Goal: Information Seeking & Learning: Learn about a topic

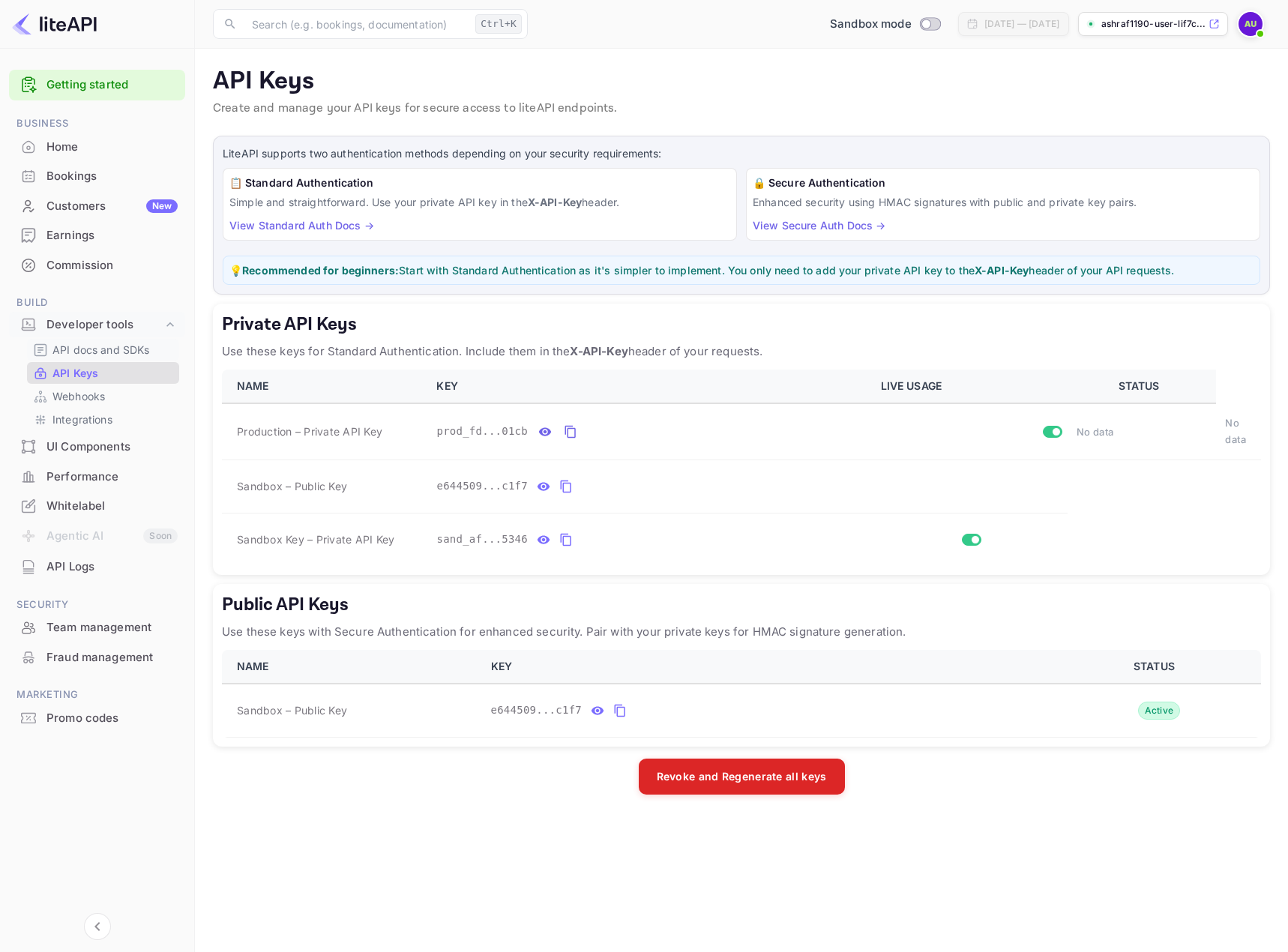
click at [91, 338] on li "Developer tools" at bounding box center [96, 325] width 176 height 29
click at [91, 347] on p "API docs and SDKs" at bounding box center [101, 350] width 97 height 16
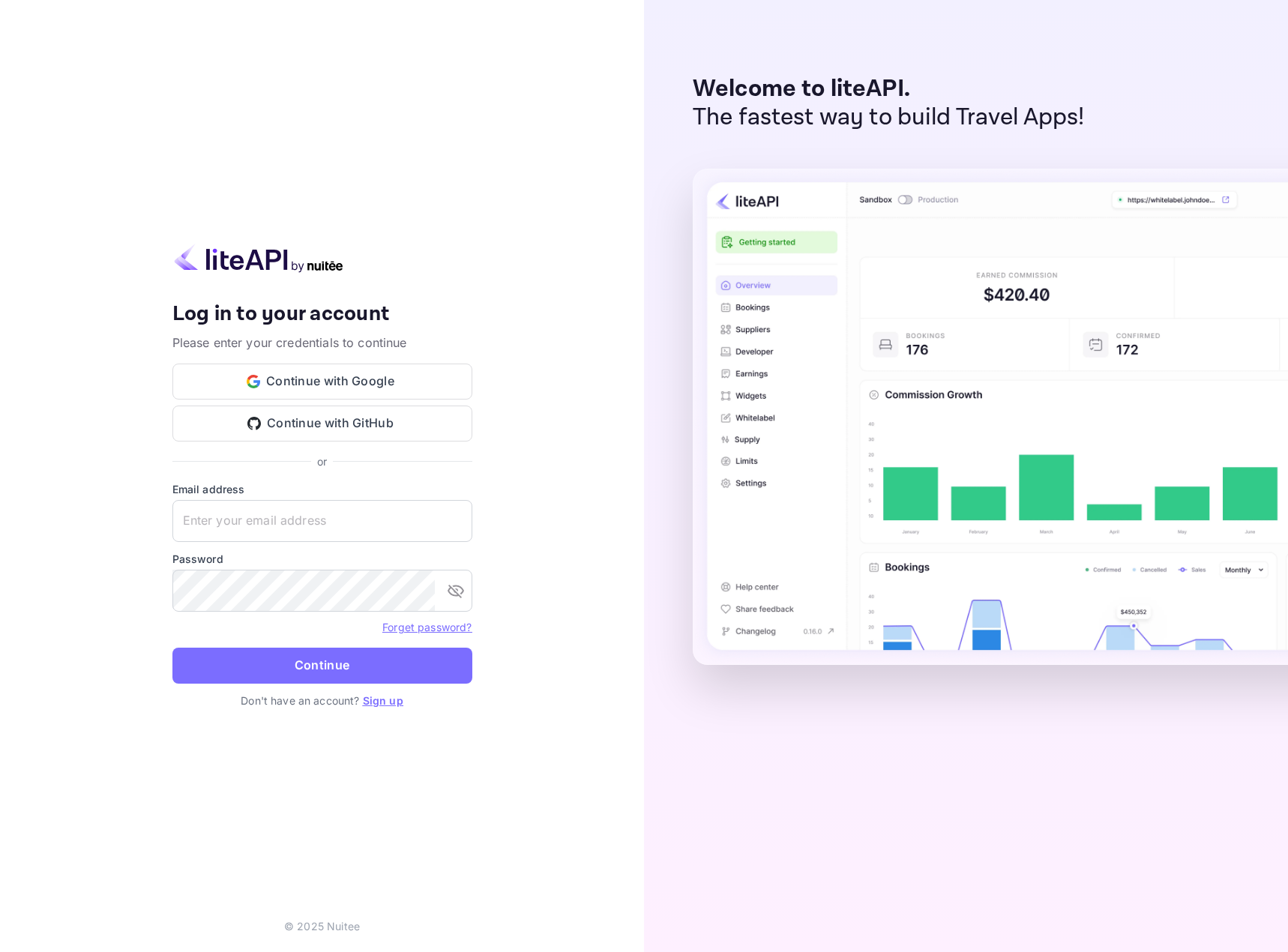
click at [566, 259] on div "Your account has been created successfully, a confirmation link has been sent t…" at bounding box center [322, 476] width 644 height 952
click at [309, 510] on input "text" at bounding box center [322, 521] width 300 height 42
click at [313, 534] on input "text" at bounding box center [322, 521] width 300 height 42
click at [309, 534] on input "text" at bounding box center [322, 521] width 300 height 42
click at [326, 430] on button "Continue with GitHub" at bounding box center [322, 423] width 300 height 36
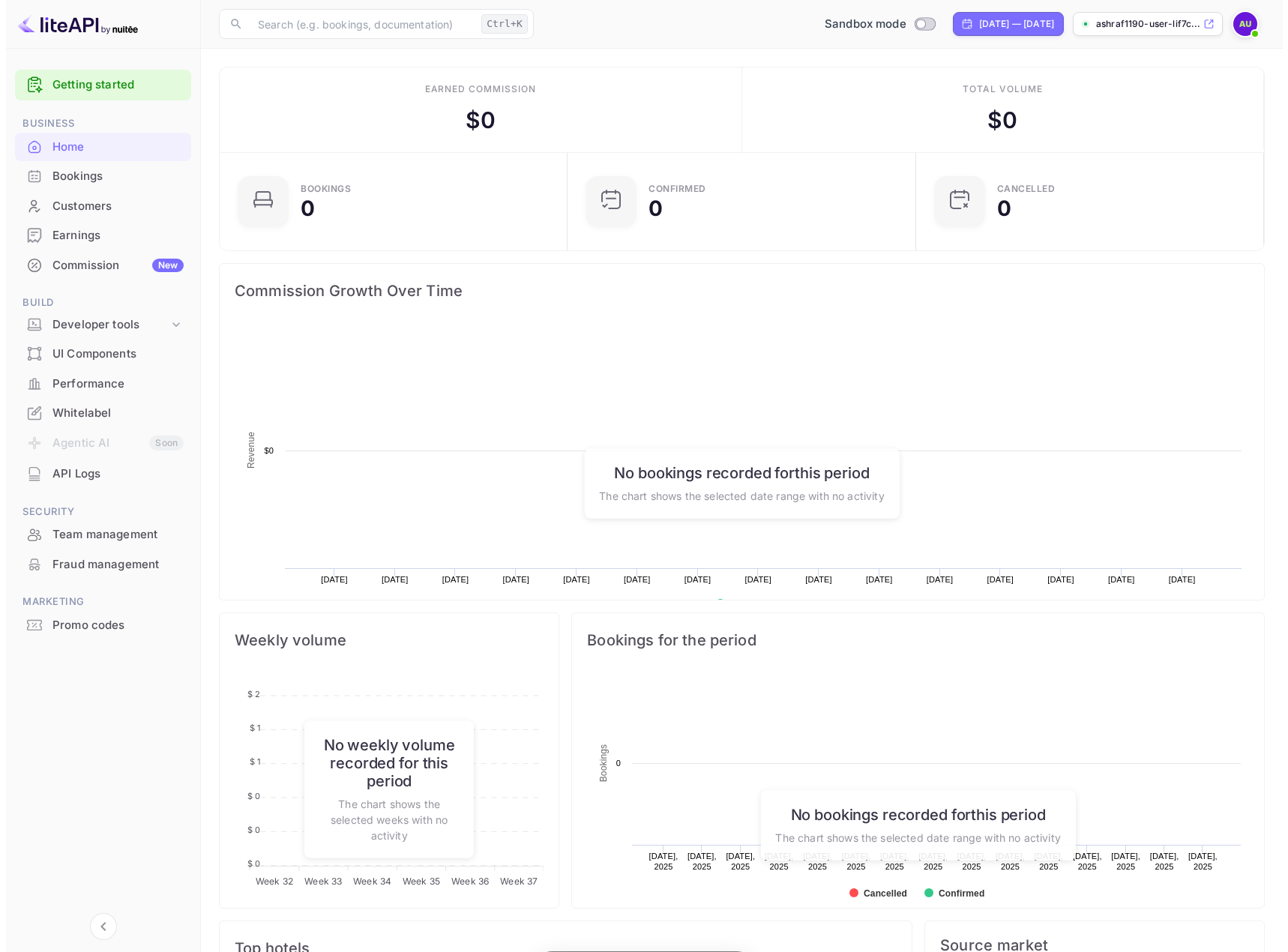
scroll to position [232, 329]
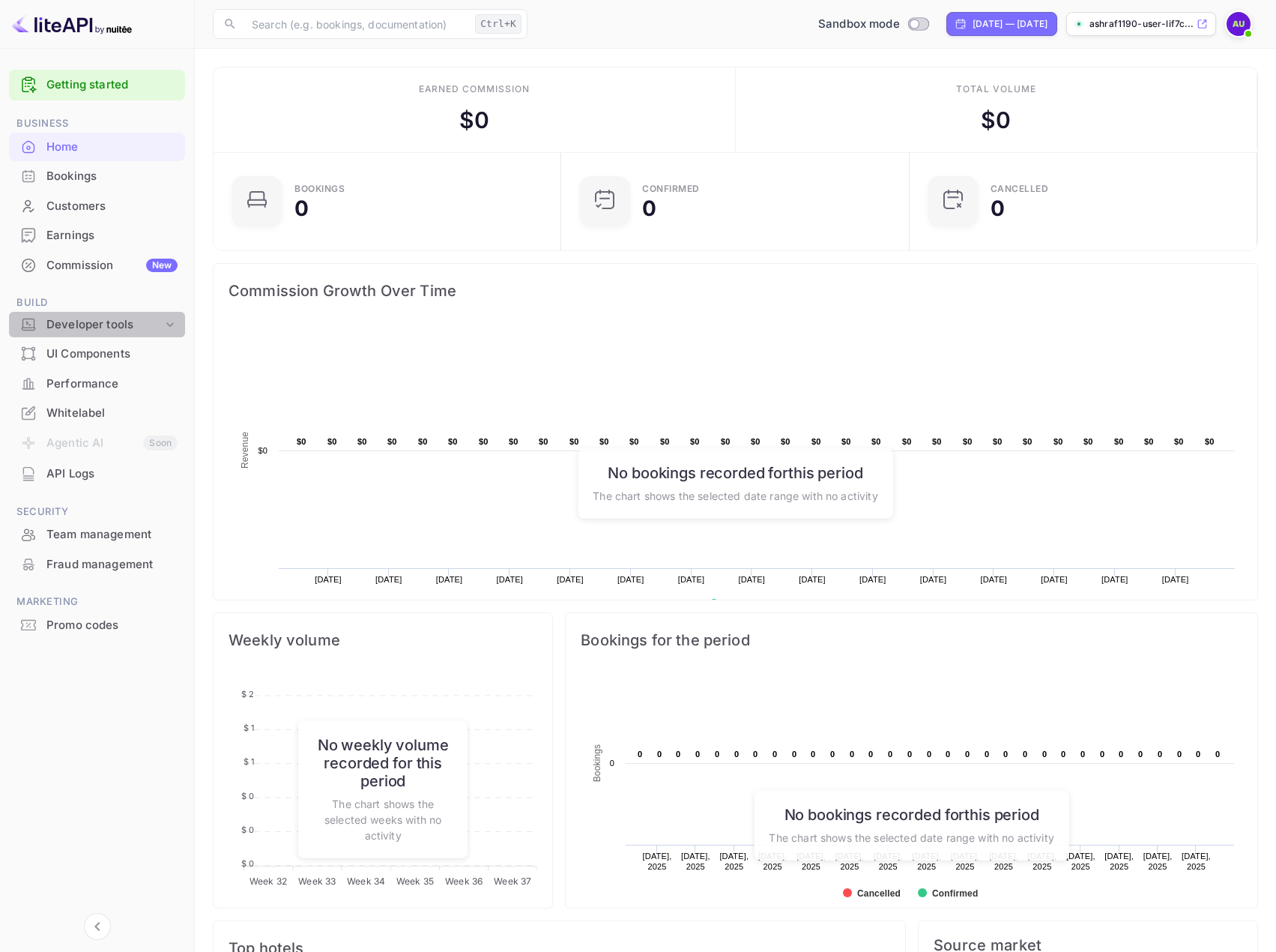
click at [102, 330] on div "Developer tools" at bounding box center [104, 324] width 116 height 17
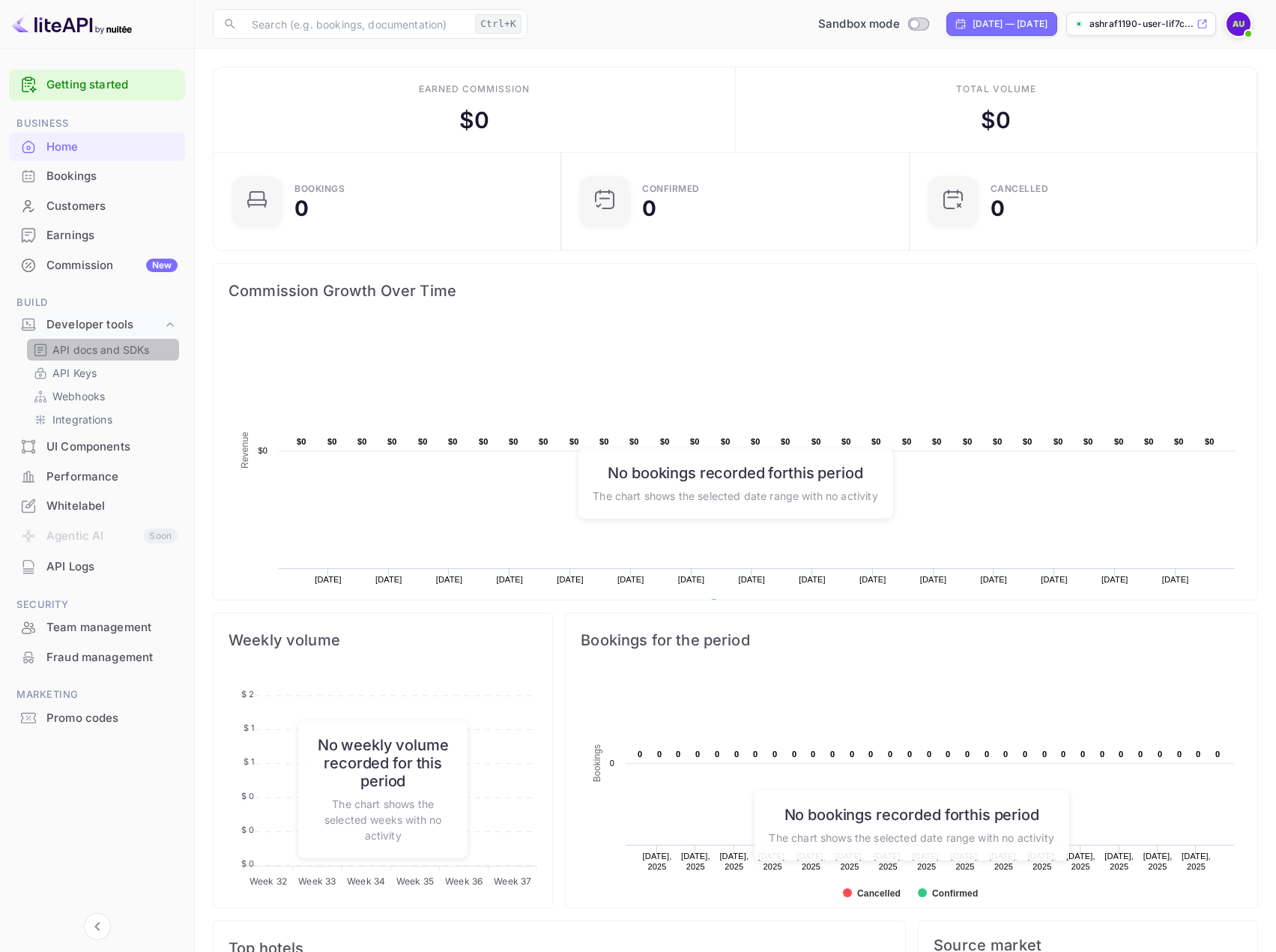
click at [106, 352] on p "API docs and SDKs" at bounding box center [101, 350] width 97 height 16
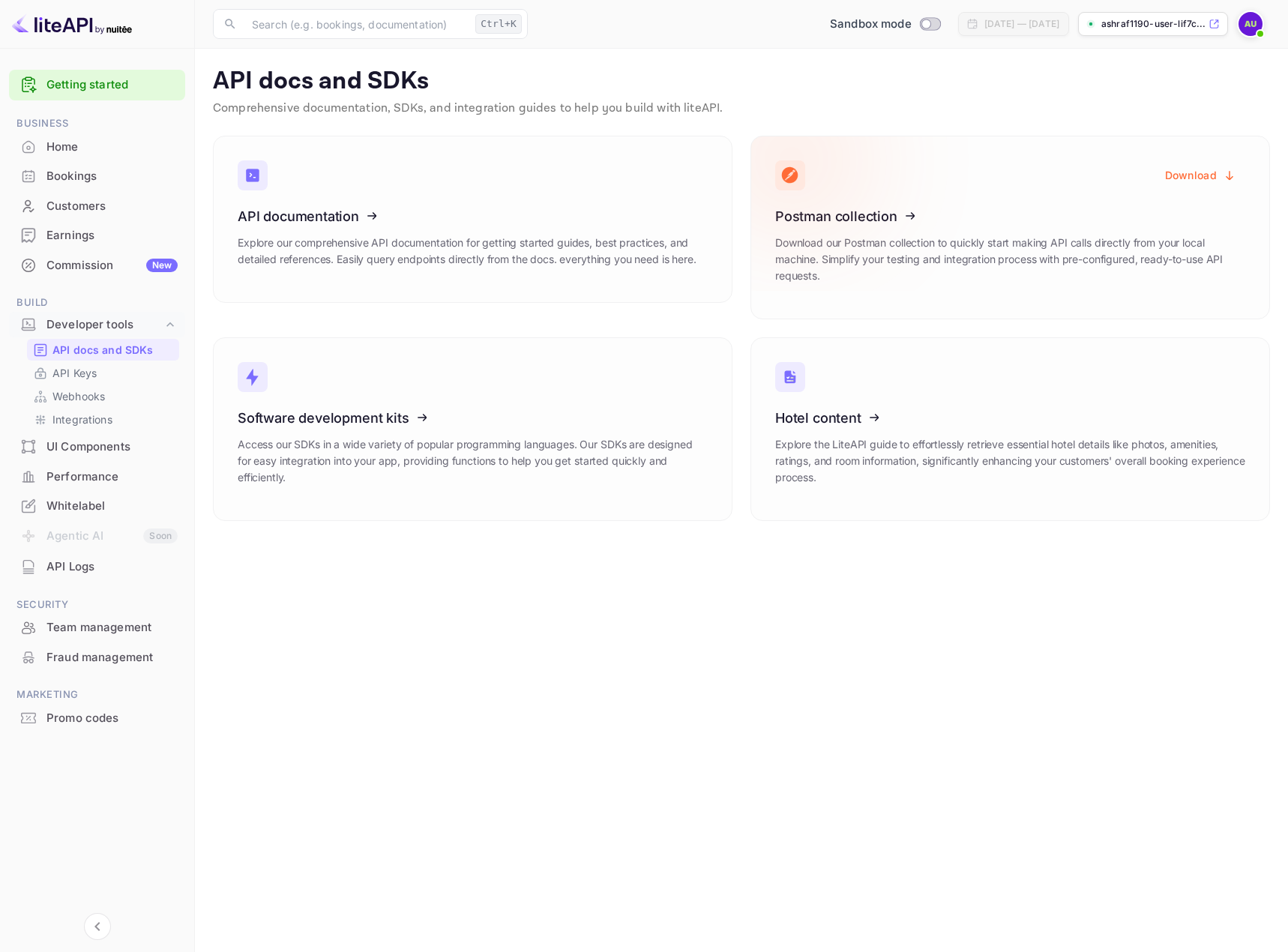
click at [913, 210] on icon at bounding box center [867, 213] width 233 height 154
click at [1196, 172] on button "Download" at bounding box center [1200, 175] width 89 height 29
drag, startPoint x: 456, startPoint y: 679, endPoint x: 456, endPoint y: 652, distance: 27.0
click at [456, 679] on main "API docs and SDKs Comprehensive documentation, SDKs, and integration guides to …" at bounding box center [741, 500] width 1093 height 903
click at [863, 412] on icon at bounding box center [867, 414] width 233 height 154
